Goal: Task Accomplishment & Management: Use online tool/utility

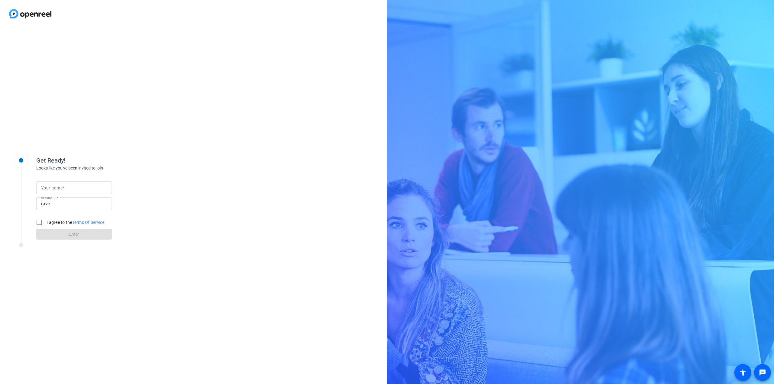
click at [85, 187] on input "Your name" at bounding box center [74, 187] width 66 height 7
type input "Dolapo"
drag, startPoint x: 37, startPoint y: 223, endPoint x: 52, endPoint y: 232, distance: 17.8
click at [38, 223] on input "I agree to the Terms Of Service" at bounding box center [39, 222] width 12 height 12
checkbox input "true"
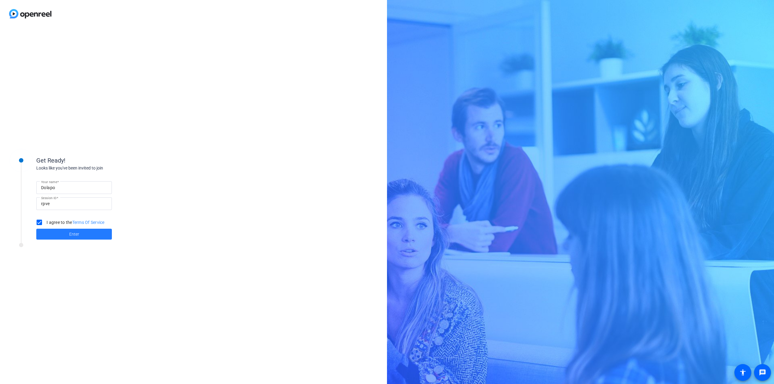
click at [59, 237] on span at bounding box center [74, 234] width 76 height 15
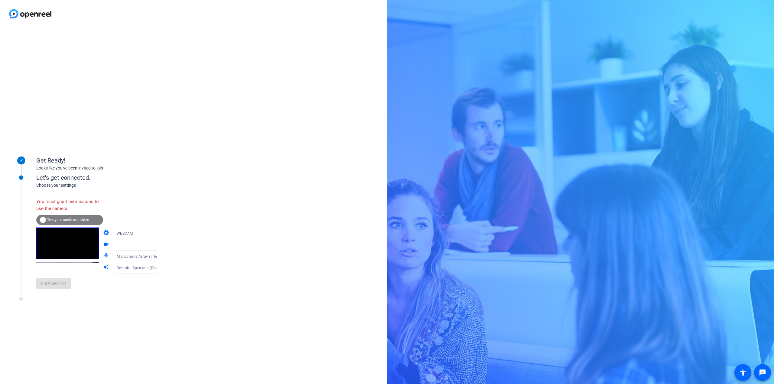
click at [65, 218] on span "Test your audio and video" at bounding box center [68, 220] width 42 height 4
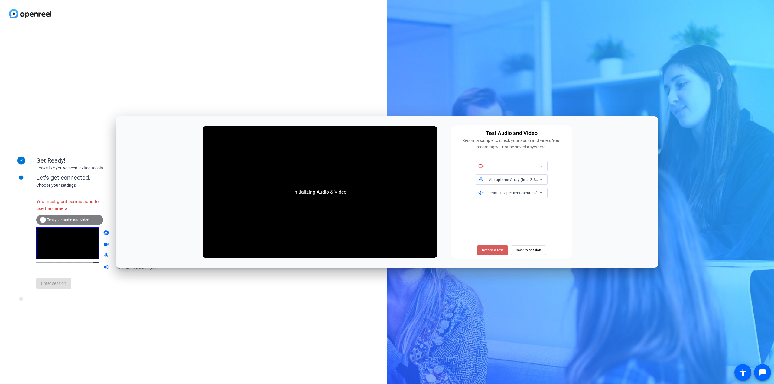
click at [499, 251] on span "Record a test" at bounding box center [492, 250] width 21 height 5
click at [498, 253] on span "Record a test" at bounding box center [492, 250] width 21 height 5
click at [498, 252] on span "Record a test" at bounding box center [492, 250] width 21 height 5
click at [527, 169] on div at bounding box center [513, 166] width 51 height 7
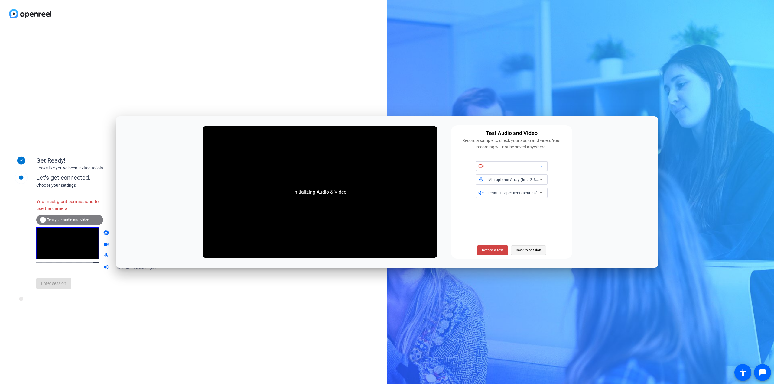
click at [521, 247] on span "Back to session" at bounding box center [528, 250] width 25 height 11
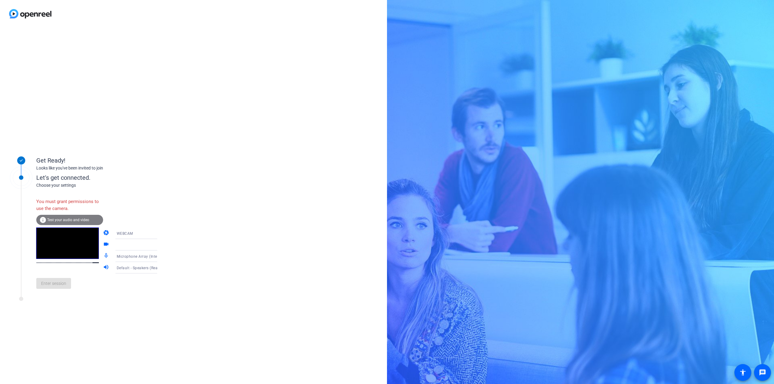
click at [160, 234] on icon at bounding box center [163, 233] width 7 height 7
click at [129, 255] on mat-option "DESKTOP" at bounding box center [132, 257] width 52 height 12
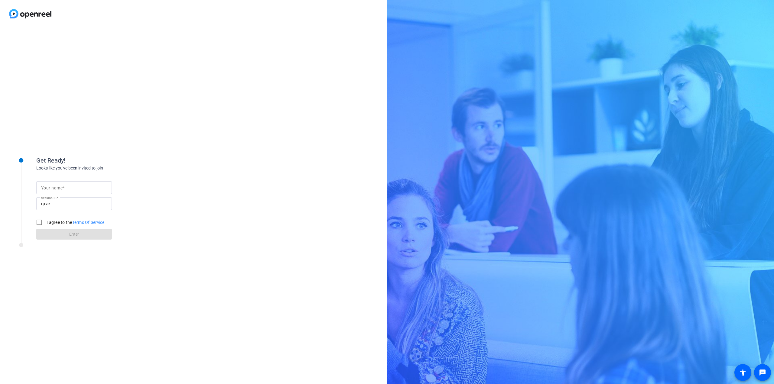
click at [79, 186] on input "Your name" at bounding box center [74, 187] width 66 height 7
type input "Dolapo"
click at [40, 223] on input "I agree to the Terms Of Service" at bounding box center [39, 222] width 12 height 12
checkbox input "true"
click at [62, 234] on span at bounding box center [74, 234] width 76 height 15
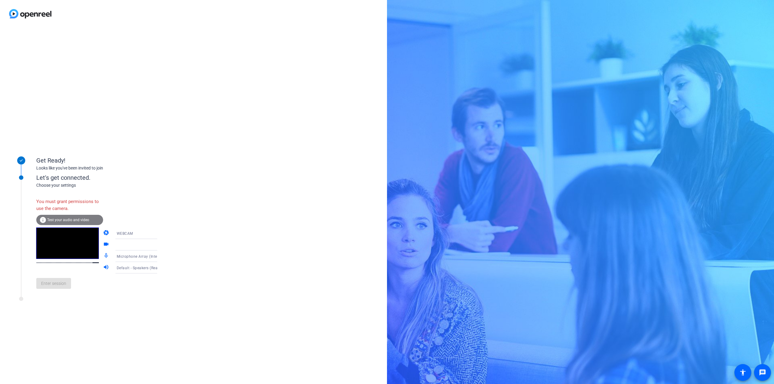
click at [141, 235] on div "WEBCAM" at bounding box center [139, 234] width 45 height 8
click at [123, 246] on span "WEBCAM" at bounding box center [116, 245] width 16 height 7
click at [103, 244] on mat-icon "videocam" at bounding box center [106, 244] width 7 height 7
drag, startPoint x: 143, startPoint y: 246, endPoint x: 152, endPoint y: 246, distance: 8.8
click at [145, 246] on div at bounding box center [139, 244] width 45 height 7
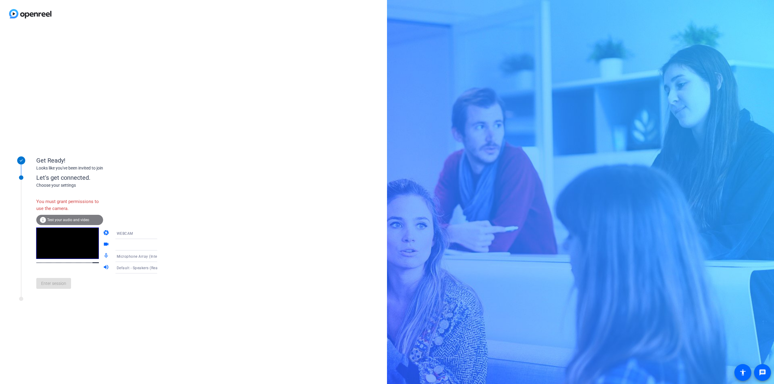
click at [160, 246] on icon at bounding box center [163, 244] width 7 height 7
click at [67, 220] on span "Test your audio and video" at bounding box center [68, 220] width 42 height 4
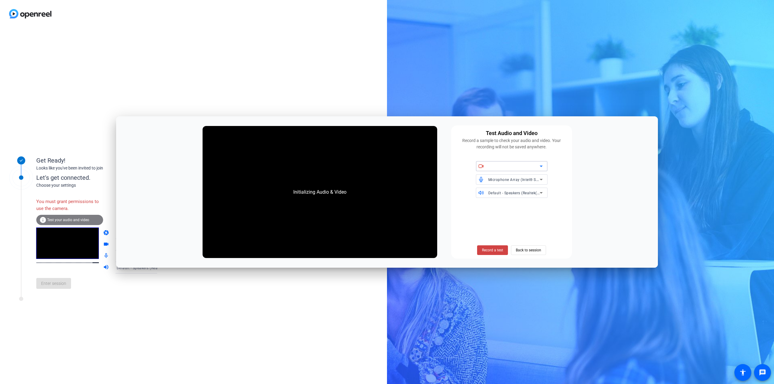
click at [510, 165] on div at bounding box center [513, 166] width 51 height 7
click at [485, 251] on span "Record a test" at bounding box center [492, 250] width 21 height 5
click at [492, 252] on span "Record a test" at bounding box center [492, 250] width 21 height 5
click at [495, 248] on span "Record a test" at bounding box center [492, 250] width 21 height 5
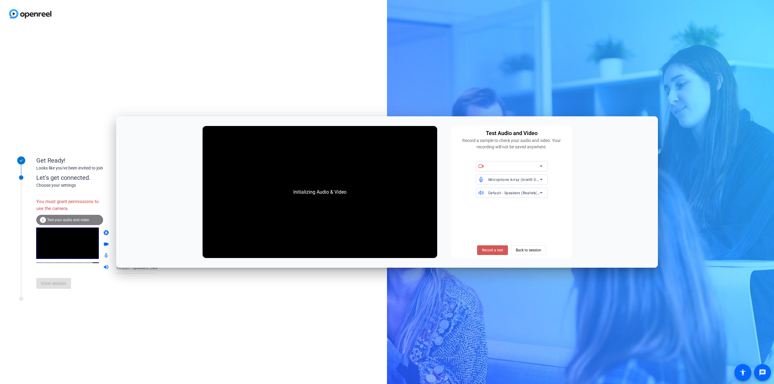
click at [495, 248] on span "Record a test" at bounding box center [492, 250] width 21 height 5
click at [528, 164] on div at bounding box center [513, 166] width 51 height 7
click at [533, 165] on div at bounding box center [513, 166] width 51 height 7
click at [481, 167] on icon at bounding box center [480, 166] width 5 height 5
click at [528, 249] on span "Back to session" at bounding box center [528, 250] width 25 height 11
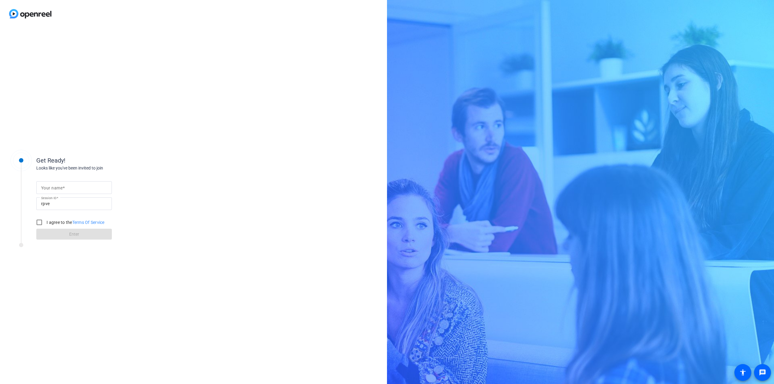
click at [59, 188] on mat-label "Your name" at bounding box center [51, 188] width 21 height 5
click at [59, 188] on input "Your name" at bounding box center [74, 187] width 66 height 7
type input "Jim English"
click at [41, 221] on input "I agree to the Terms Of Service" at bounding box center [39, 222] width 12 height 12
checkbox input "true"
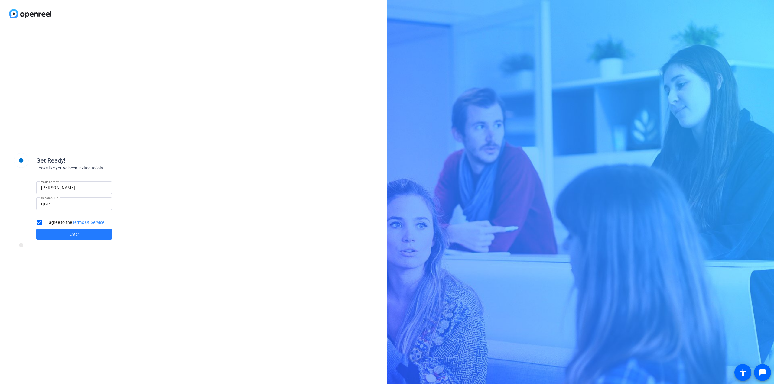
click at [68, 236] on span at bounding box center [74, 234] width 76 height 15
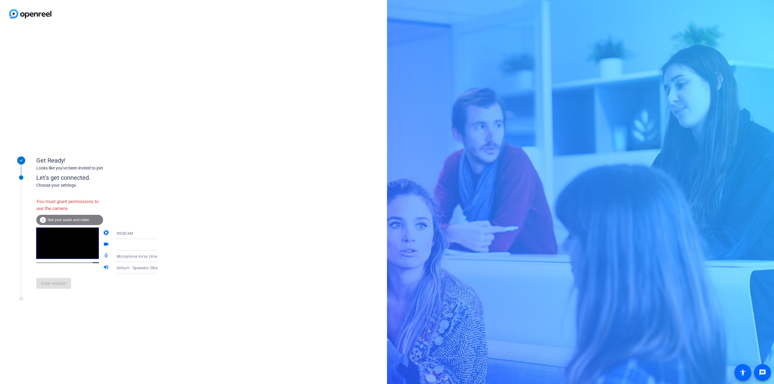
click at [160, 234] on icon at bounding box center [163, 233] width 7 height 7
click at [124, 254] on span "DESKTOP" at bounding box center [116, 257] width 17 height 7
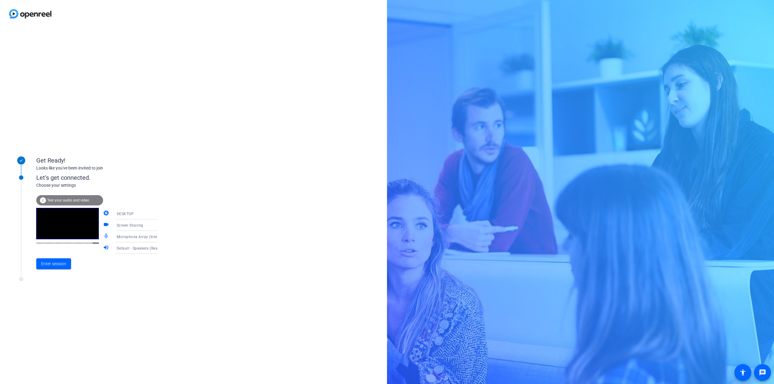
click at [126, 212] on span "DESKTOP" at bounding box center [125, 214] width 17 height 4
click at [123, 224] on span "WEBCAM" at bounding box center [116, 225] width 16 height 7
click at [122, 213] on span "WEBCAM" at bounding box center [125, 214] width 16 height 4
click at [120, 225] on span "WEBCAM" at bounding box center [116, 225] width 16 height 7
click at [55, 261] on span "Enter session" at bounding box center [53, 264] width 25 height 6
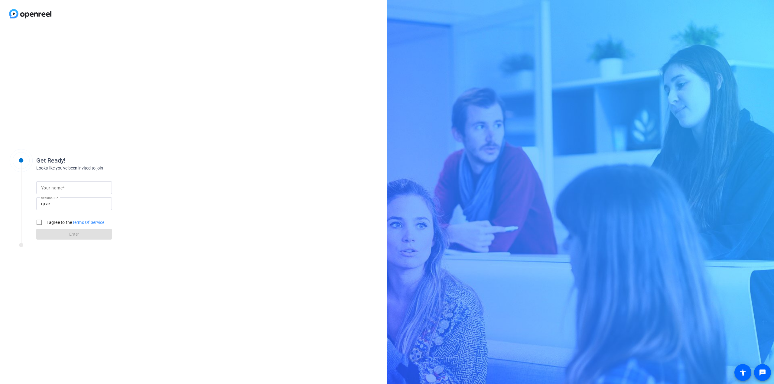
click at [63, 189] on span at bounding box center [64, 188] width 2 height 5
click at [63, 189] on input "Your name" at bounding box center [74, 187] width 66 height 7
type input "Dolapo"
click at [36, 219] on input "I agree to the Terms Of Service" at bounding box center [39, 222] width 12 height 12
checkbox input "true"
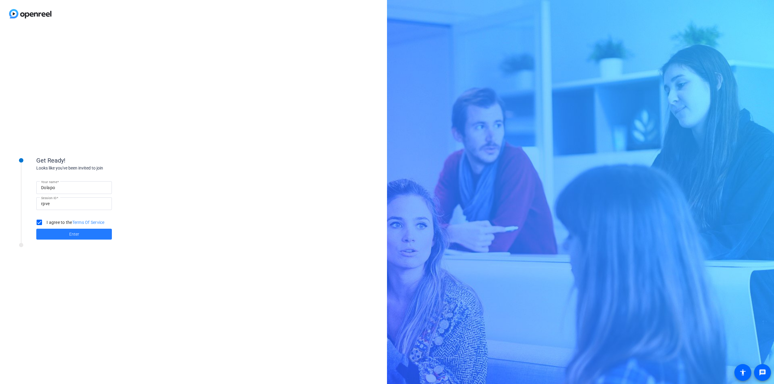
click at [63, 235] on span at bounding box center [74, 234] width 76 height 15
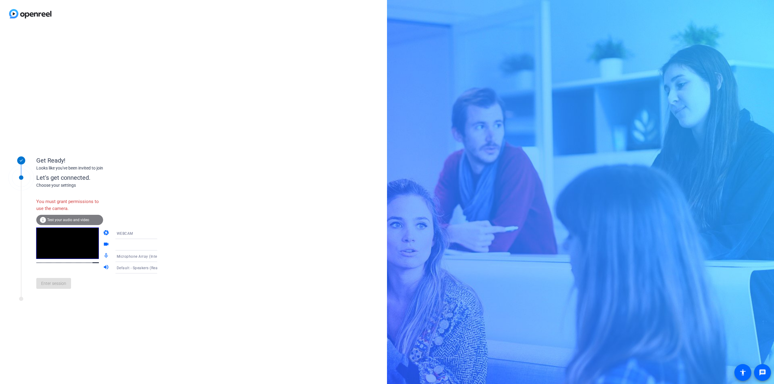
click at [76, 217] on div "info Test your audio and video" at bounding box center [69, 220] width 67 height 10
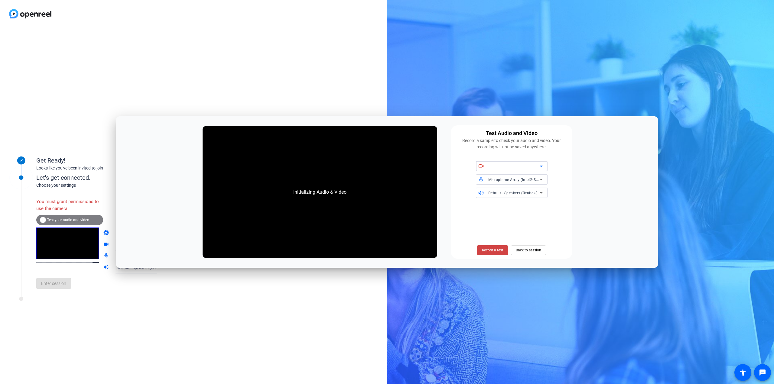
click at [508, 167] on div at bounding box center [513, 166] width 51 height 7
click at [524, 164] on div at bounding box center [513, 166] width 51 height 7
click at [521, 163] on div at bounding box center [513, 166] width 51 height 7
click at [510, 191] on span "Default - Speakers (Realtek(R) Audio)" at bounding box center [520, 192] width 65 height 5
click at [510, 191] on div at bounding box center [387, 192] width 774 height 384
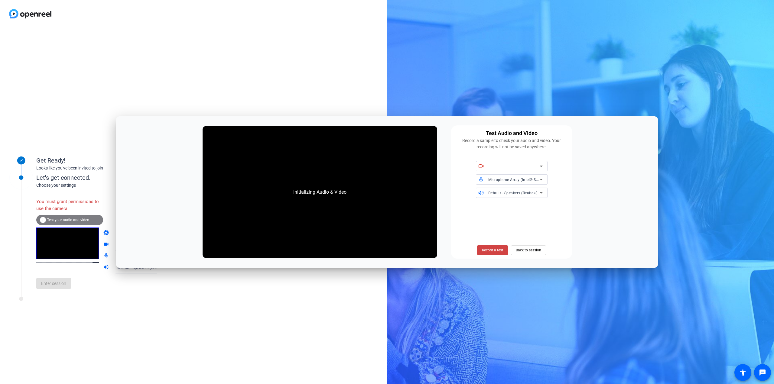
click at [510, 179] on span "Microphone Array (Intel® Smart Sound Technology for Digital Microphones)" at bounding box center [555, 179] width 134 height 5
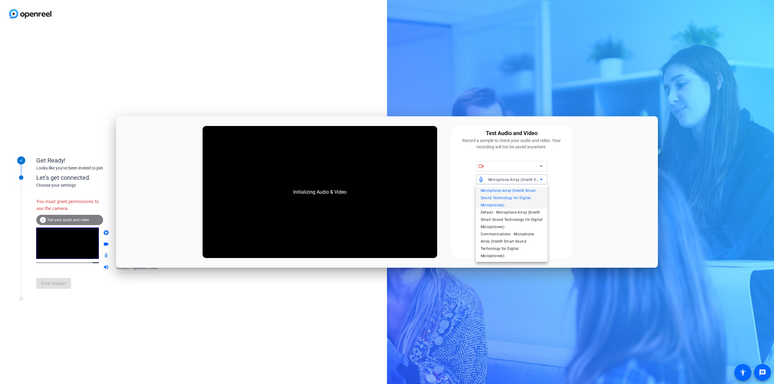
click at [514, 167] on div at bounding box center [387, 192] width 774 height 384
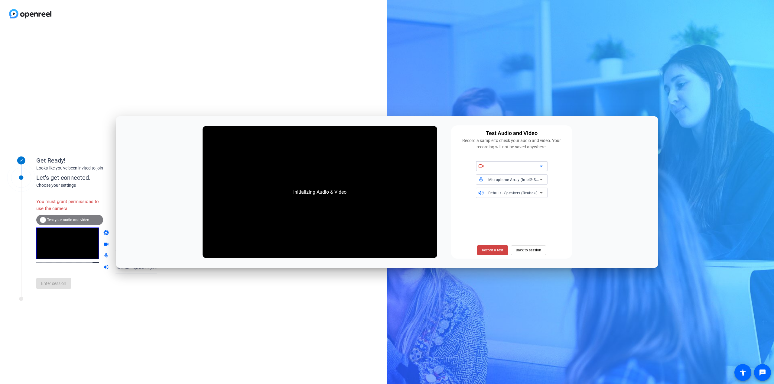
click at [518, 166] on div at bounding box center [513, 166] width 51 height 7
click at [544, 166] on icon at bounding box center [540, 166] width 7 height 7
click at [488, 250] on span "Record a test" at bounding box center [492, 250] width 21 height 5
click at [489, 245] on span at bounding box center [492, 250] width 31 height 15
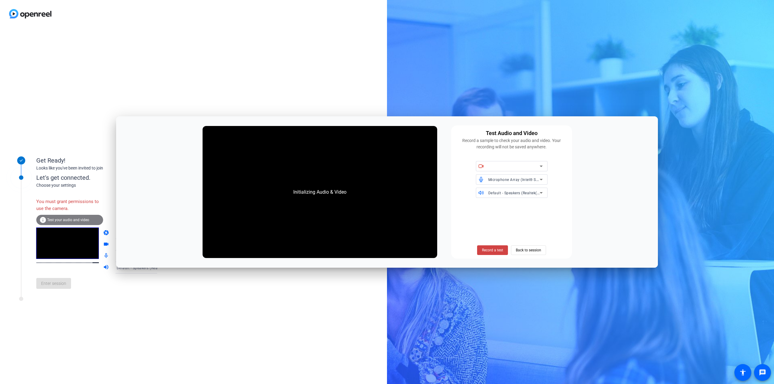
click at [489, 246] on span at bounding box center [492, 250] width 31 height 15
click at [488, 250] on span "Record a test" at bounding box center [492, 250] width 21 height 5
drag, startPoint x: 498, startPoint y: 92, endPoint x: 485, endPoint y: 96, distance: 12.6
click at [498, 92] on div "Get Ready! Looks like you've been invited to join Let's get connected. Choose y…" at bounding box center [387, 192] width 774 height 384
click at [521, 252] on span "Back to session" at bounding box center [528, 250] width 25 height 11
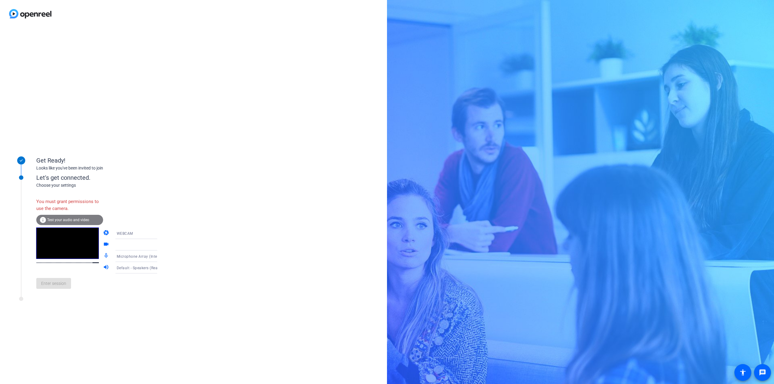
click at [140, 234] on div "WEBCAM" at bounding box center [139, 234] width 45 height 8
click at [120, 244] on span "WEBCAM" at bounding box center [116, 245] width 16 height 7
drag, startPoint x: 767, startPoint y: 19, endPoint x: 628, endPoint y: 227, distance: 249.5
click at [628, 227] on div "Get Ready! Looks like you've been invited to join Let's get connected. Choose y…" at bounding box center [387, 192] width 774 height 384
click at [170, 114] on div "Get Ready! Looks like you've been invited to join Let's get connected. Choose y…" at bounding box center [193, 206] width 387 height 357
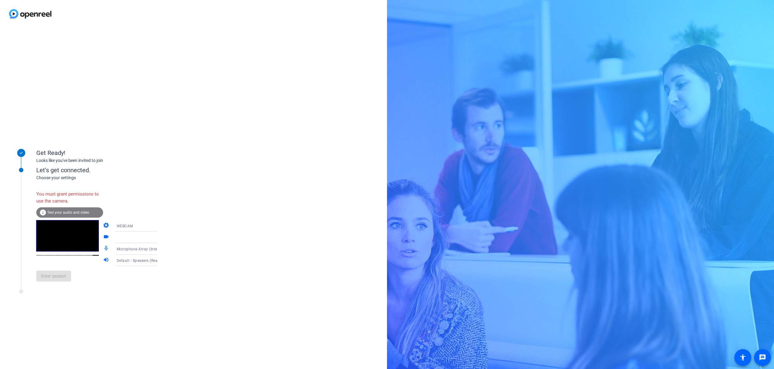
click at [127, 225] on div "WEBCAM" at bounding box center [139, 226] width 45 height 8
click at [123, 238] on span "WEBCAM" at bounding box center [116, 237] width 16 height 7
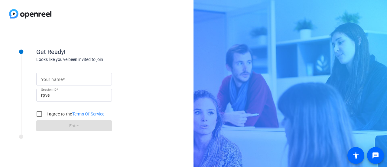
click at [52, 80] on mat-label "Your name" at bounding box center [51, 79] width 21 height 5
click at [52, 80] on input "Your name" at bounding box center [74, 78] width 66 height 7
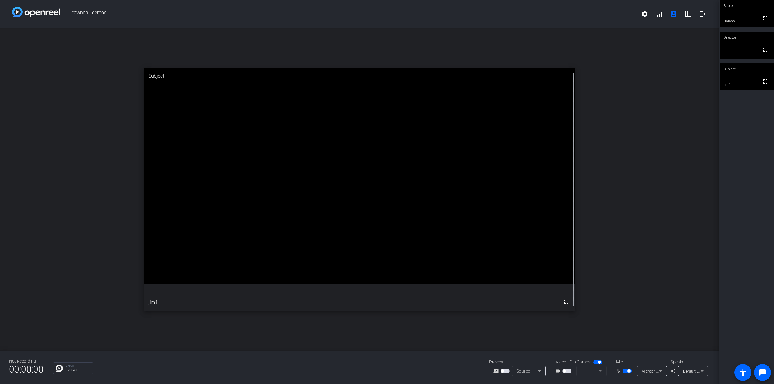
click at [91, 310] on div "open_in_new Subject fullscreen jim1" at bounding box center [359, 189] width 719 height 323
click at [564, 371] on span "button" at bounding box center [564, 371] width 3 height 3
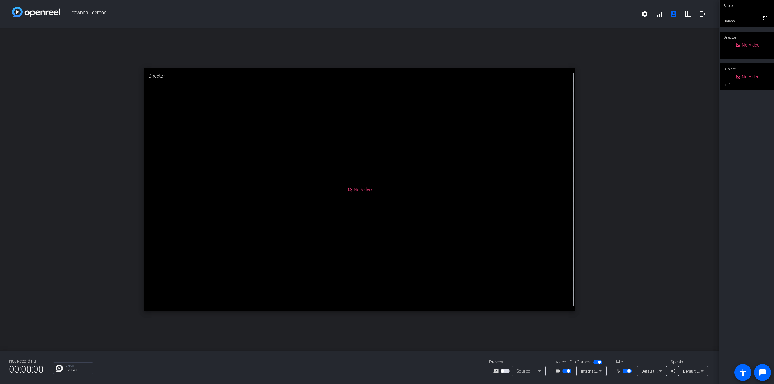
click at [568, 372] on span "button" at bounding box center [568, 371] width 3 height 3
